Goal: Task Accomplishment & Management: Use online tool/utility

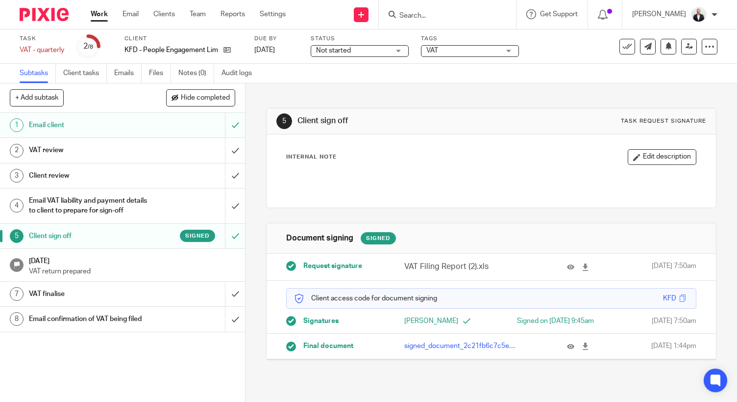
click at [151, 326] on div "Email confirmation of VAT being filed" at bounding box center [122, 318] width 187 height 15
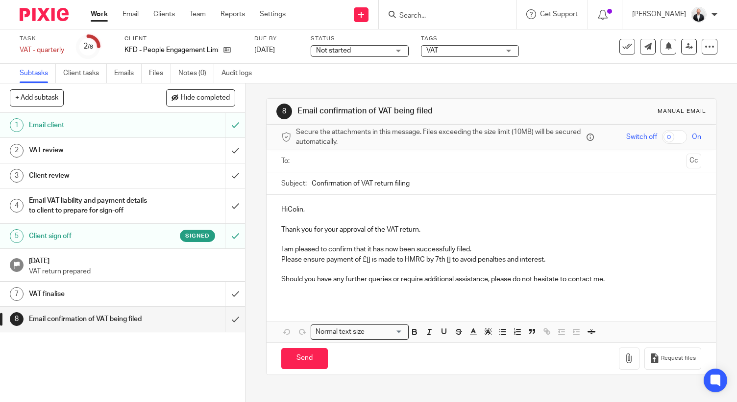
click at [364, 163] on input "text" at bounding box center [491, 160] width 383 height 11
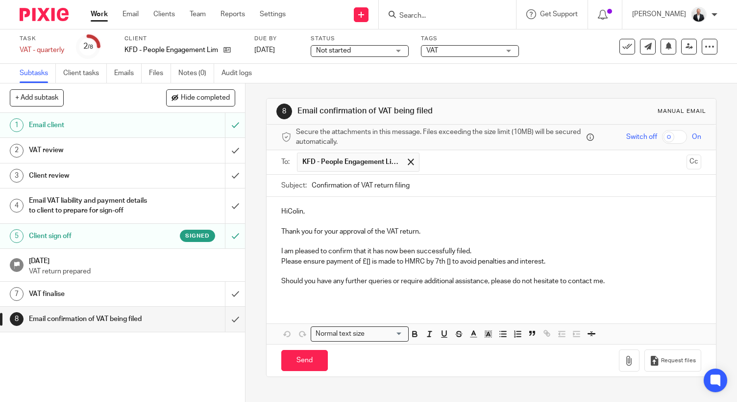
click at [285, 212] on p "HiColin," at bounding box center [491, 211] width 420 height 10
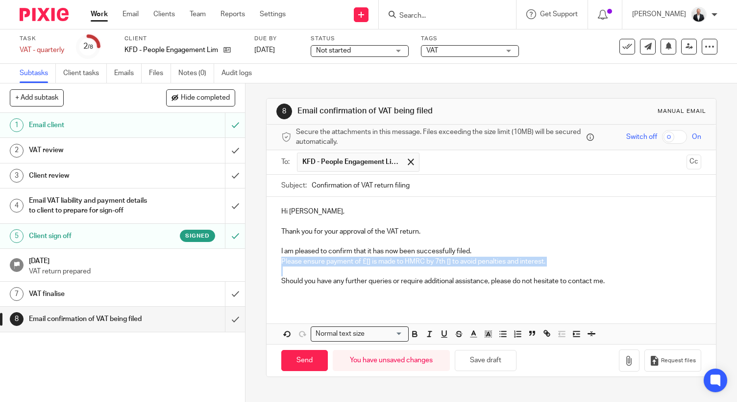
drag, startPoint x: 277, startPoint y: 260, endPoint x: 297, endPoint y: 271, distance: 22.6
click at [297, 271] on div "Hi [PERSON_NAME], Thank you for your approval of the VAT return. I am pleased t…" at bounding box center [492, 250] width 450 height 106
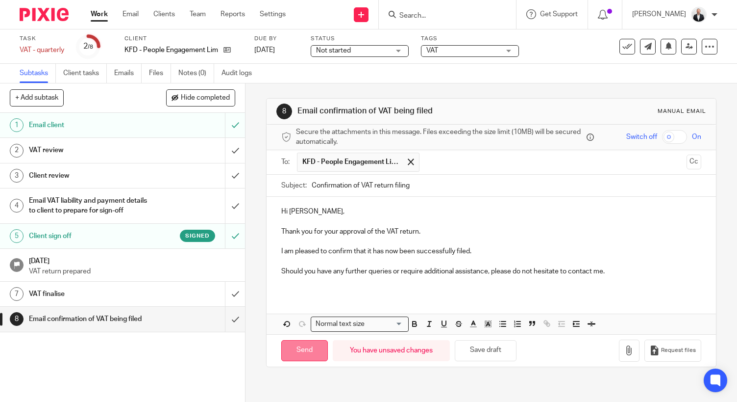
click at [296, 353] on input "Send" at bounding box center [304, 350] width 47 height 21
type input "Sent"
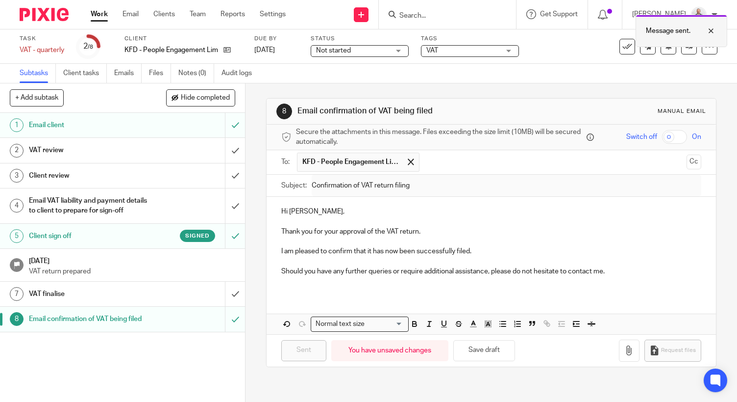
click at [707, 25] on div at bounding box center [704, 31] width 26 height 12
click at [625, 48] on icon at bounding box center [628, 47] width 10 height 10
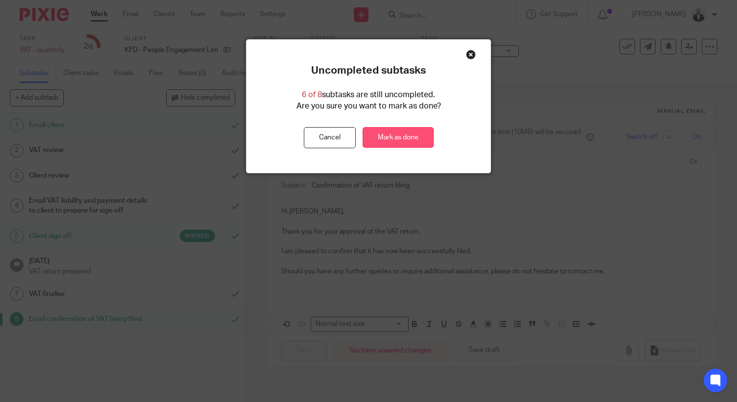
click at [413, 139] on link "Mark as done" at bounding box center [398, 137] width 71 height 21
